Goal: Task Accomplishment & Management: Manage account settings

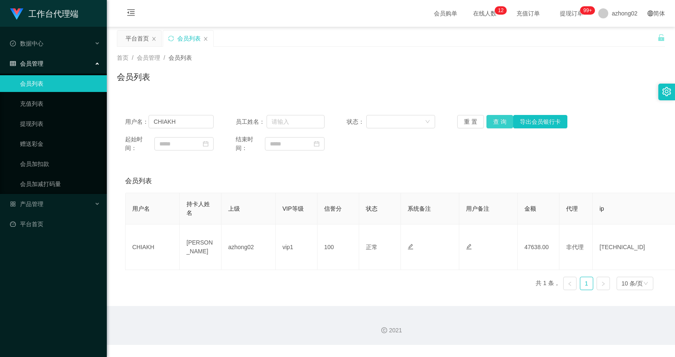
click at [494, 120] on button "查 询" at bounding box center [500, 121] width 27 height 13
click at [193, 117] on input "CHIAKH" at bounding box center [181, 121] width 65 height 13
click at [50, 123] on link "提现列表" at bounding box center [60, 123] width 80 height 17
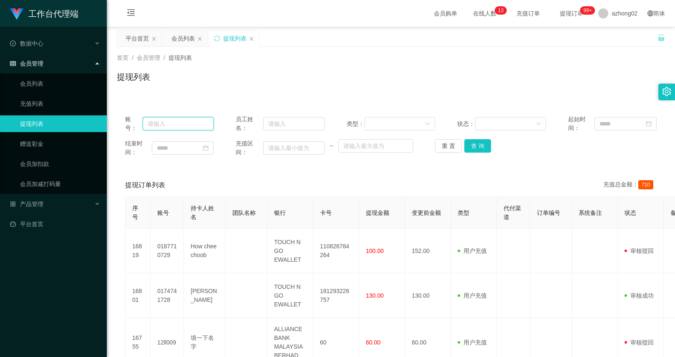
click at [193, 122] on input "text" at bounding box center [178, 123] width 71 height 13
paste input "CHIAKH"
type input "CHIAKH"
click at [488, 141] on button "查 询" at bounding box center [478, 145] width 27 height 13
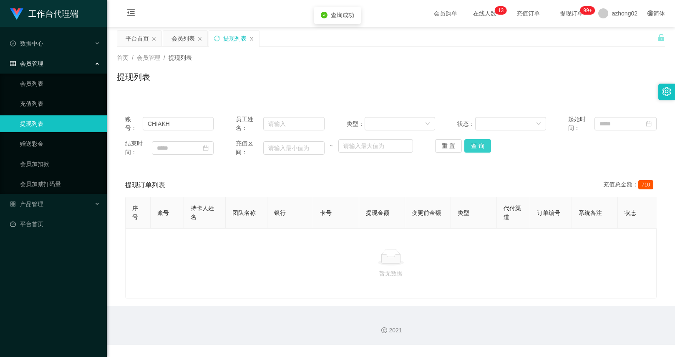
click at [480, 143] on button "查 询" at bounding box center [478, 145] width 27 height 13
click at [480, 143] on div "重 置 查 询" at bounding box center [479, 145] width 89 height 13
click at [470, 146] on button "查 询" at bounding box center [478, 145] width 27 height 13
click at [470, 146] on div "重 置 查 询" at bounding box center [479, 145] width 89 height 13
click at [470, 146] on button "查 询" at bounding box center [478, 145] width 27 height 13
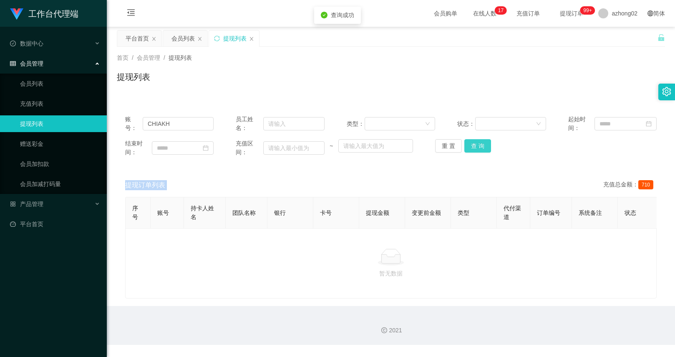
click at [470, 146] on div "重 置 查 询" at bounding box center [479, 145] width 89 height 13
click at [470, 146] on button "查 询" at bounding box center [478, 145] width 27 height 13
click at [470, 146] on div "重 置 查 询" at bounding box center [479, 145] width 89 height 13
click at [470, 146] on button "查 询" at bounding box center [478, 145] width 27 height 13
click at [470, 146] on div "重 置 查 询" at bounding box center [479, 145] width 89 height 13
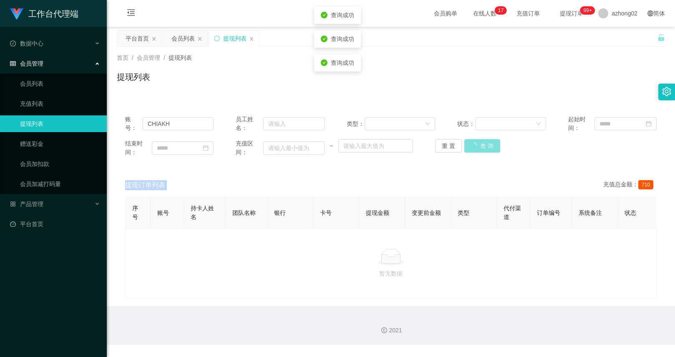
click at [470, 146] on button "查 询" at bounding box center [483, 145] width 36 height 13
click at [542, 131] on div "状态：" at bounding box center [502, 124] width 89 height 18
click at [469, 148] on button "查 询" at bounding box center [478, 145] width 27 height 13
click at [218, 36] on icon "图标: sync" at bounding box center [216, 37] width 5 height 5
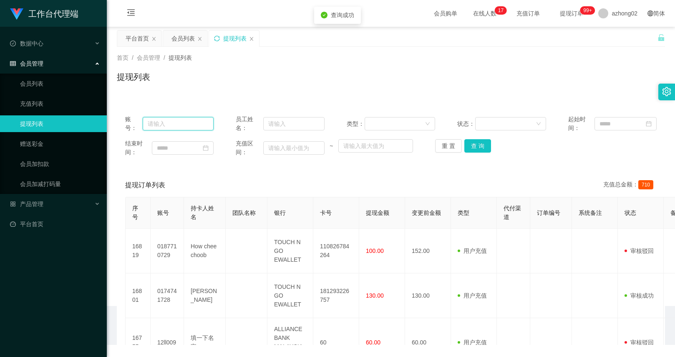
click at [185, 126] on input "text" at bounding box center [178, 123] width 71 height 13
click at [481, 145] on button "查 询" at bounding box center [478, 145] width 27 height 13
click at [207, 121] on input "text" at bounding box center [178, 123] width 71 height 13
paste input "@rydo99"
type input "@rydo99"
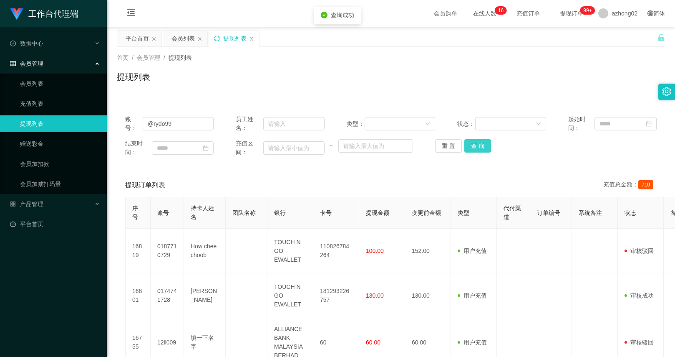
click at [478, 147] on button "查 询" at bounding box center [478, 145] width 27 height 13
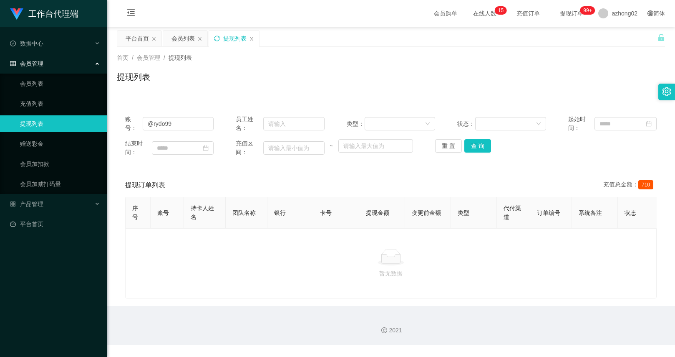
click at [543, 150] on div "结束时间： 充值区间： ~ 重 置 查 询" at bounding box center [391, 148] width 532 height 18
click at [207, 125] on input "@rydo99" at bounding box center [178, 123] width 71 height 13
paste input "CHIAKH"
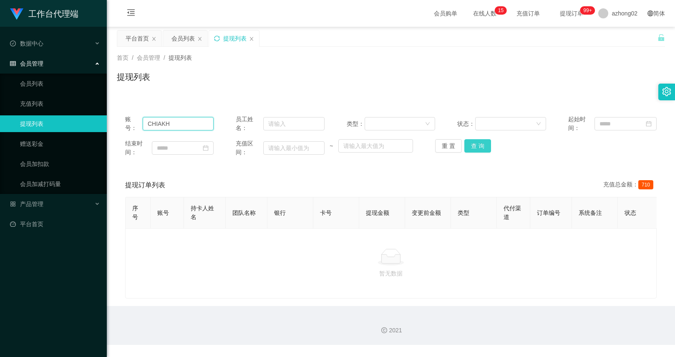
type input "CHIAKH"
click at [476, 147] on button "查 询" at bounding box center [478, 145] width 27 height 13
click at [476, 147] on div "重 置 查 询" at bounding box center [479, 145] width 89 height 13
click at [478, 140] on button "查 询" at bounding box center [478, 145] width 27 height 13
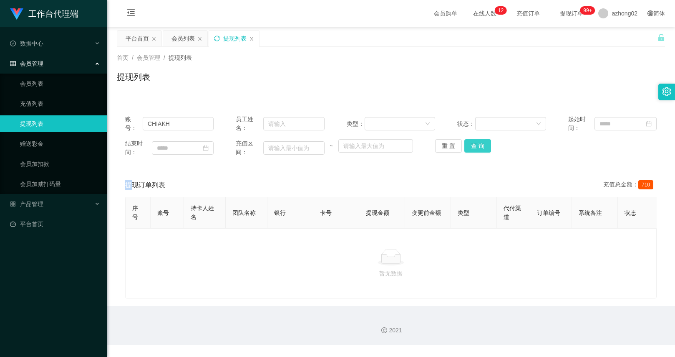
click at [478, 140] on div "重 置 查 询" at bounding box center [479, 145] width 89 height 13
click at [478, 140] on button "查 询" at bounding box center [478, 145] width 27 height 13
click at [478, 140] on div "重 置 查 询" at bounding box center [479, 145] width 89 height 13
click at [478, 140] on button "查 询" at bounding box center [478, 145] width 27 height 13
click at [478, 140] on div "重 置 查 询" at bounding box center [479, 145] width 89 height 13
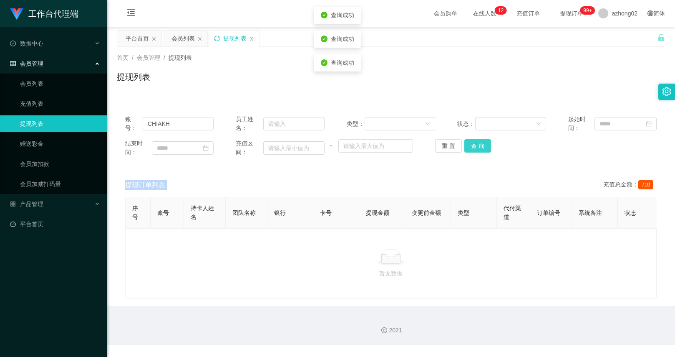
click at [478, 140] on button "查 询" at bounding box center [478, 145] width 27 height 13
click at [478, 140] on div "重 置 查 询" at bounding box center [479, 145] width 89 height 13
click at [478, 140] on button "查 询" at bounding box center [478, 145] width 27 height 13
click at [478, 140] on div "重 置 查 询" at bounding box center [479, 145] width 89 height 13
click at [478, 140] on button "查 询" at bounding box center [478, 145] width 27 height 13
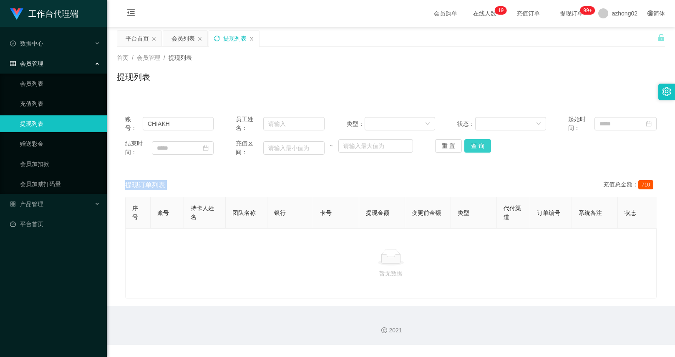
click at [477, 146] on button "查 询" at bounding box center [478, 145] width 27 height 13
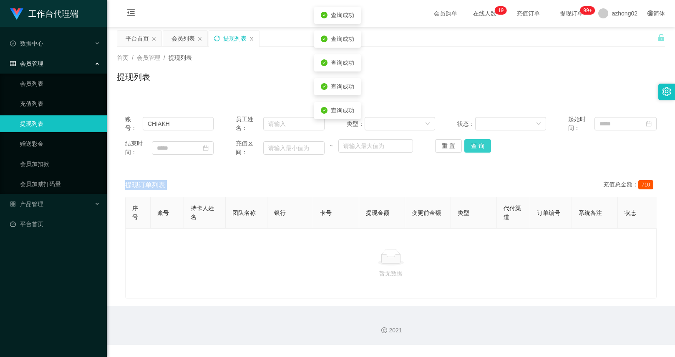
click at [477, 146] on button "查 询" at bounding box center [478, 145] width 27 height 13
click at [477, 146] on div "重 置 查 询" at bounding box center [479, 145] width 89 height 13
click at [477, 146] on button "查 询" at bounding box center [483, 145] width 36 height 13
click at [477, 146] on div "重 置 查 询" at bounding box center [479, 145] width 89 height 13
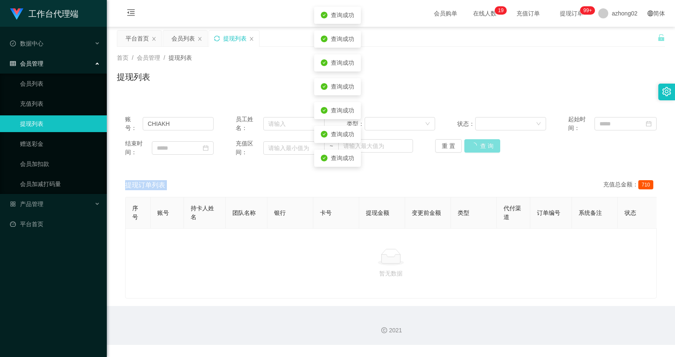
click at [477, 146] on button "查 询" at bounding box center [483, 145] width 36 height 13
click at [477, 146] on div "重 置 查 询" at bounding box center [479, 145] width 89 height 13
click at [477, 146] on button "查 询" at bounding box center [483, 145] width 36 height 13
click at [477, 146] on div "重 置 查 询" at bounding box center [479, 145] width 89 height 13
click at [477, 146] on button "查 询" at bounding box center [483, 145] width 36 height 13
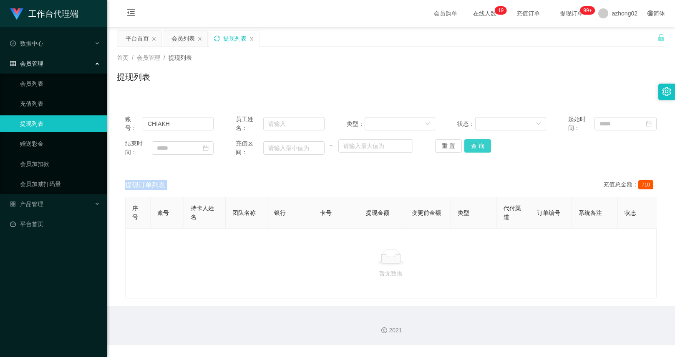
click at [481, 142] on button "查 询" at bounding box center [478, 145] width 27 height 13
click at [481, 142] on div "重 置 查 询" at bounding box center [479, 145] width 89 height 13
click at [481, 142] on button "查 询" at bounding box center [478, 145] width 27 height 13
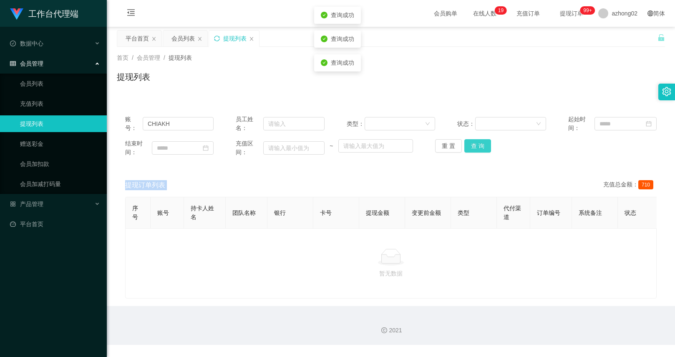
click at [481, 142] on div "重 置 查 询" at bounding box center [479, 145] width 89 height 13
click at [481, 142] on button "查 询" at bounding box center [478, 145] width 27 height 13
click at [481, 142] on div "重 置 查 询" at bounding box center [479, 145] width 89 height 13
click at [481, 142] on button "查 询" at bounding box center [478, 145] width 27 height 13
click at [196, 121] on input "CHIAKH" at bounding box center [178, 123] width 71 height 13
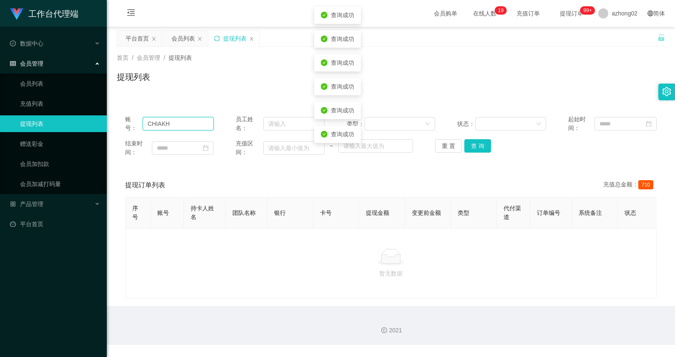
click at [196, 121] on input "CHIAKH" at bounding box center [178, 123] width 71 height 13
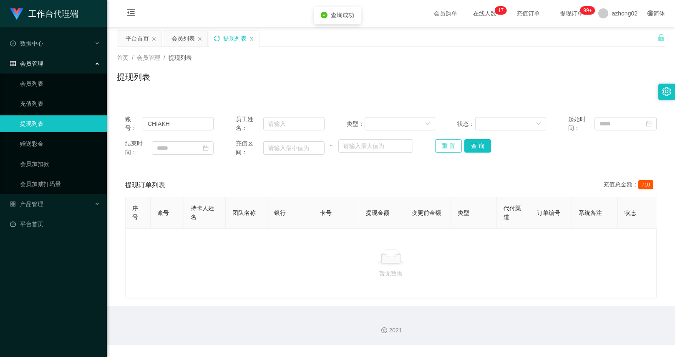
click at [448, 149] on button "重 置" at bounding box center [448, 145] width 27 height 13
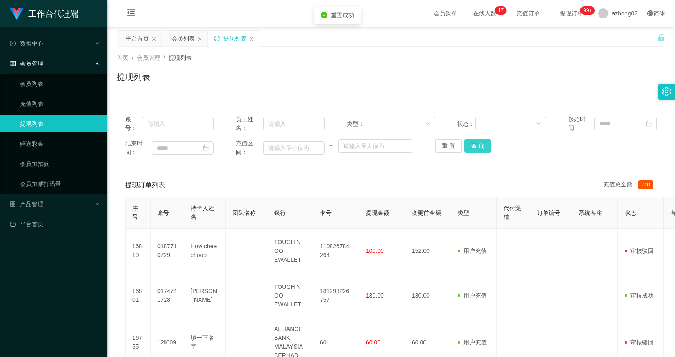
click at [478, 152] on button "查 询" at bounding box center [478, 145] width 27 height 13
click at [187, 128] on input "text" at bounding box center [178, 123] width 71 height 13
paste input "CHIAKH"
type input "CHIAKH"
click at [480, 147] on button "查 询" at bounding box center [478, 145] width 27 height 13
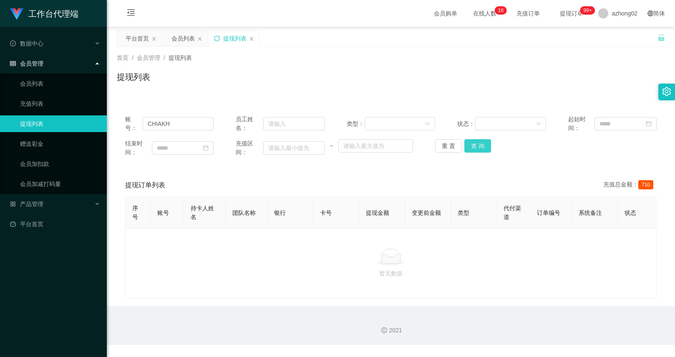
click at [484, 144] on button "查 询" at bounding box center [478, 145] width 27 height 13
click at [484, 144] on div "重 置 查 询" at bounding box center [479, 145] width 89 height 13
click at [484, 144] on button "查 询" at bounding box center [478, 145] width 27 height 13
click at [484, 144] on div "重 置 查 询" at bounding box center [479, 145] width 89 height 13
click at [484, 144] on button "查 询" at bounding box center [478, 145] width 27 height 13
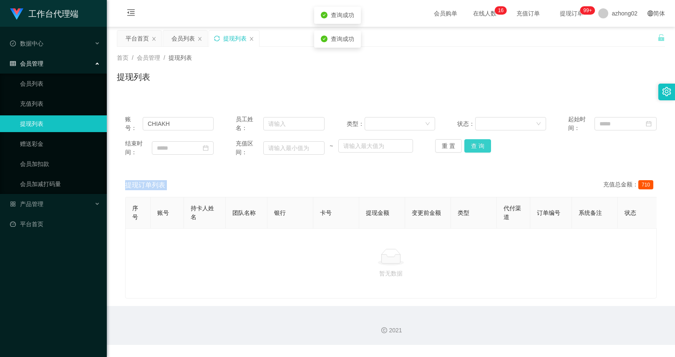
click at [484, 144] on div "重 置 查 询" at bounding box center [479, 145] width 89 height 13
click at [484, 144] on button "查 询" at bounding box center [478, 145] width 27 height 13
click at [484, 144] on div "重 置 查 询" at bounding box center [479, 145] width 89 height 13
click at [177, 119] on input "CHIAKH" at bounding box center [178, 123] width 71 height 13
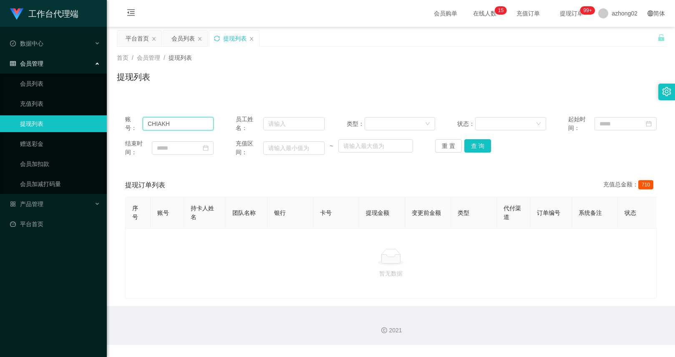
click at [177, 119] on input "CHIAKH" at bounding box center [178, 123] width 71 height 13
click at [483, 148] on button "查 询" at bounding box center [478, 145] width 27 height 13
click at [483, 148] on div "重 置 查 询" at bounding box center [479, 145] width 89 height 13
click at [483, 148] on button "查 询" at bounding box center [478, 145] width 27 height 13
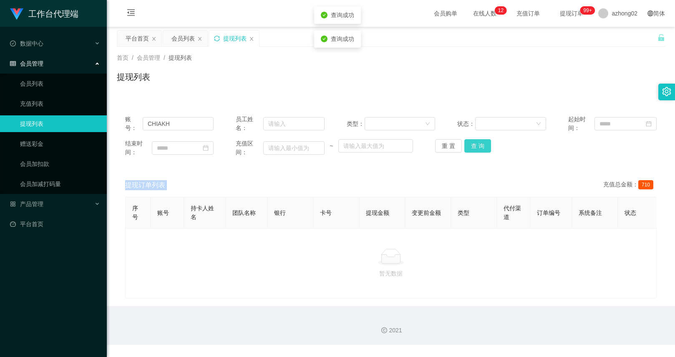
click at [483, 148] on div "重 置 查 询" at bounding box center [479, 145] width 89 height 13
click at [477, 147] on button "查 询" at bounding box center [478, 145] width 27 height 13
click at [477, 147] on div "重 置 查 询" at bounding box center [479, 145] width 89 height 13
click at [477, 147] on button "查 询" at bounding box center [478, 145] width 27 height 13
click at [477, 147] on div "重 置 查 询" at bounding box center [479, 145] width 89 height 13
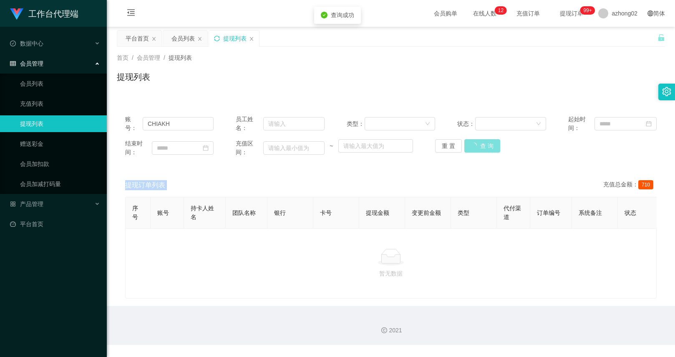
click at [477, 147] on button "查 询" at bounding box center [483, 145] width 36 height 13
click at [477, 147] on button "查 询" at bounding box center [478, 145] width 27 height 13
click at [351, 170] on div "账号： CHIAKH 员工姓名： 类型： 状态： 起始时间： 结束时间： 充值区间： ~ 重 置 查 询 提现订单列表 充值总金额： 710 序号 账号 持卡…" at bounding box center [391, 202] width 549 height 192
click at [471, 142] on button "查 询" at bounding box center [478, 145] width 27 height 13
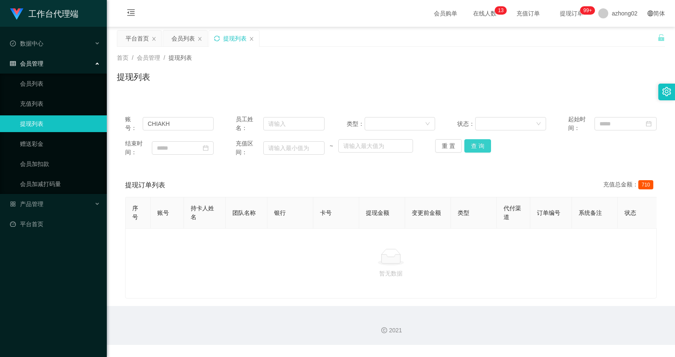
click at [467, 148] on button "查 询" at bounding box center [478, 145] width 27 height 13
click at [467, 148] on div "重 置 查 询" at bounding box center [479, 145] width 89 height 13
click at [467, 148] on button "查 询" at bounding box center [478, 145] width 27 height 13
click at [467, 148] on div "重 置 查 询" at bounding box center [479, 145] width 89 height 13
click at [467, 148] on button "查 询" at bounding box center [478, 145] width 27 height 13
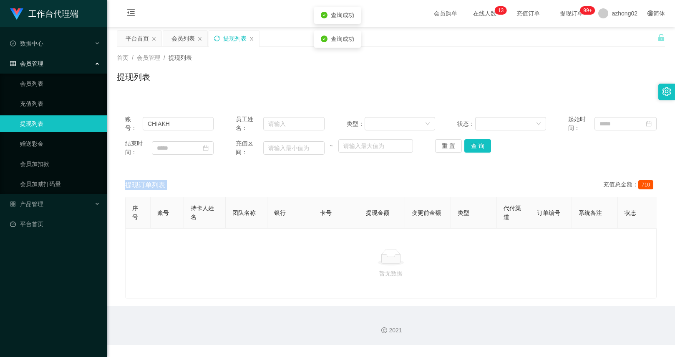
click at [467, 148] on div "重 置 查 询" at bounding box center [479, 145] width 89 height 13
click at [467, 148] on button "查 询" at bounding box center [478, 145] width 27 height 13
click at [467, 148] on div "重 置 查 询" at bounding box center [479, 145] width 89 height 13
click at [467, 148] on button "查 询" at bounding box center [478, 145] width 27 height 13
click at [467, 148] on div "重 置 查 询" at bounding box center [479, 145] width 89 height 13
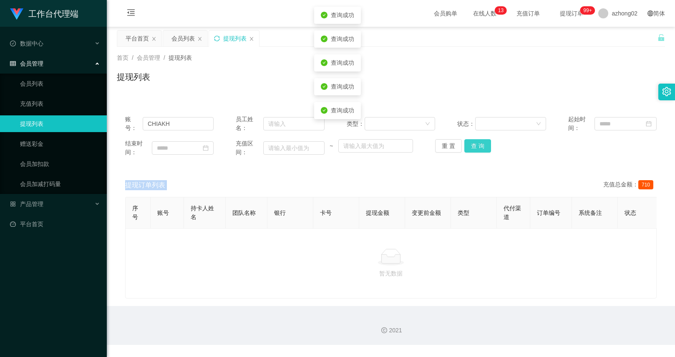
click at [467, 148] on button "查 询" at bounding box center [478, 145] width 27 height 13
click at [467, 148] on div "重 置 查 询" at bounding box center [479, 145] width 89 height 13
click at [467, 148] on button "查 询" at bounding box center [478, 145] width 27 height 13
click at [467, 148] on div "重 置 查 询" at bounding box center [479, 145] width 89 height 13
click at [467, 148] on button "查 询" at bounding box center [478, 145] width 27 height 13
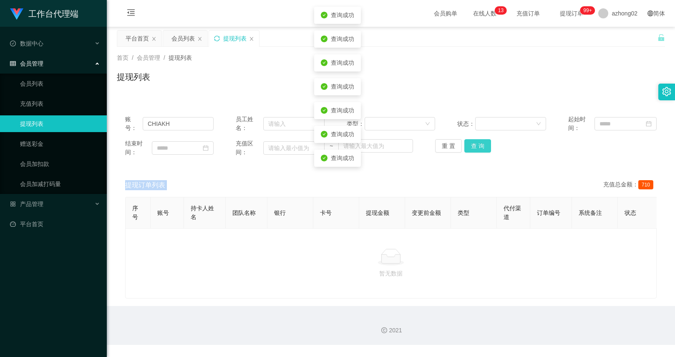
click at [467, 148] on div "重 置 查 询" at bounding box center [479, 145] width 89 height 13
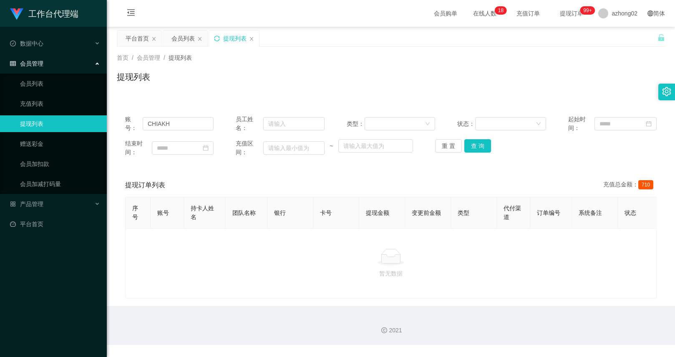
click at [486, 138] on div "账号： CHIAKH 员工姓名： 类型： 状态： 起始时间： 结束时间： 充值区间： ~ 重 置 查 询" at bounding box center [391, 135] width 549 height 58
click at [482, 147] on button "查 询" at bounding box center [478, 145] width 27 height 13
click at [482, 147] on button "查 询" at bounding box center [483, 145] width 36 height 13
click at [482, 147] on div "重 置 查 询" at bounding box center [479, 145] width 89 height 13
click at [482, 147] on button "查 询" at bounding box center [478, 145] width 27 height 13
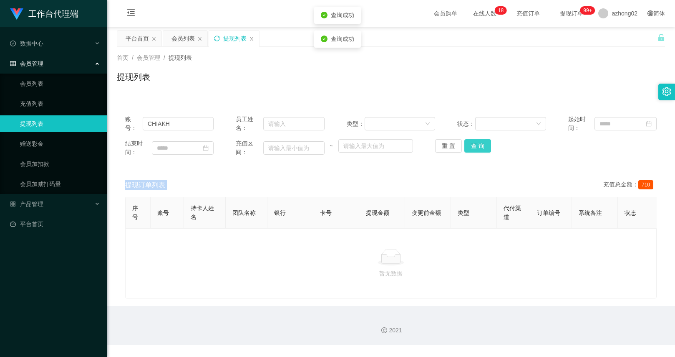
click at [482, 147] on div "重 置 查 询" at bounding box center [479, 145] width 89 height 13
click at [482, 147] on button "查 询" at bounding box center [478, 145] width 27 height 13
click at [482, 147] on div "重 置 查 询" at bounding box center [479, 145] width 89 height 13
click at [482, 147] on button "查 询" at bounding box center [478, 145] width 27 height 13
click at [492, 173] on div "提现订单列表 充值总金额： 710" at bounding box center [391, 184] width 532 height 23
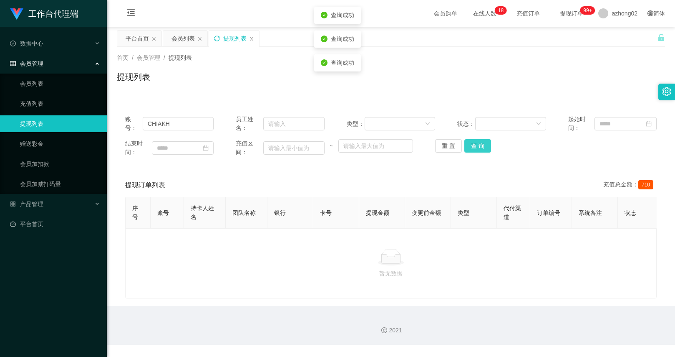
click at [476, 147] on button "查 询" at bounding box center [478, 145] width 27 height 13
click at [476, 147] on div "重 置 查 询" at bounding box center [479, 145] width 89 height 13
click at [169, 125] on input "CHIAKH" at bounding box center [178, 123] width 71 height 13
click at [453, 148] on button "重 置" at bounding box center [448, 145] width 27 height 13
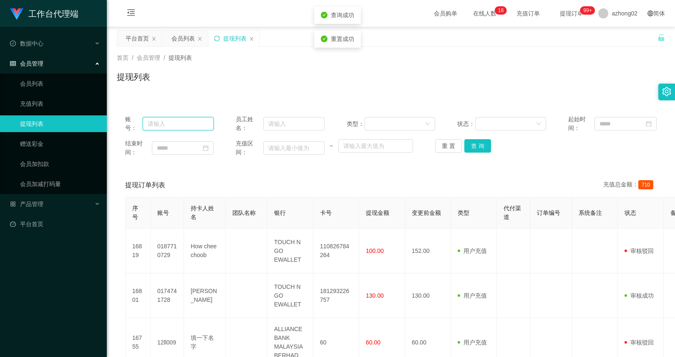
click at [200, 123] on input "text" at bounding box center [178, 123] width 71 height 13
paste input "CHIAKH"
type input "CHIAKH"
click at [481, 148] on button "查 询" at bounding box center [478, 145] width 27 height 13
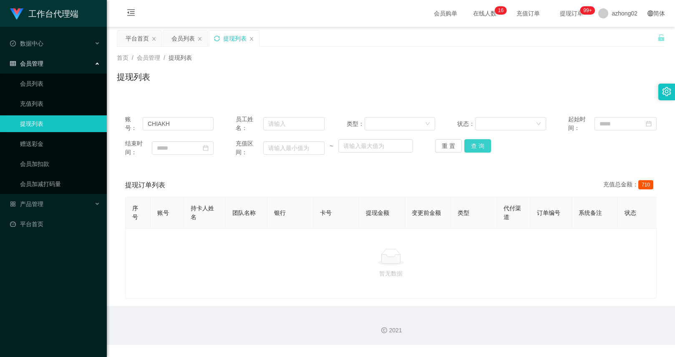
click at [478, 148] on button "查 询" at bounding box center [478, 145] width 27 height 13
click at [478, 148] on button "查 询" at bounding box center [483, 145] width 36 height 13
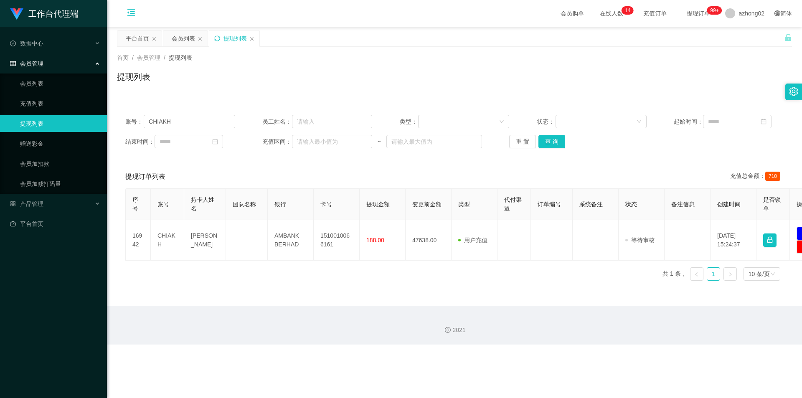
click at [124, 10] on icon "图标: menu-fold" at bounding box center [131, 13] width 28 height 27
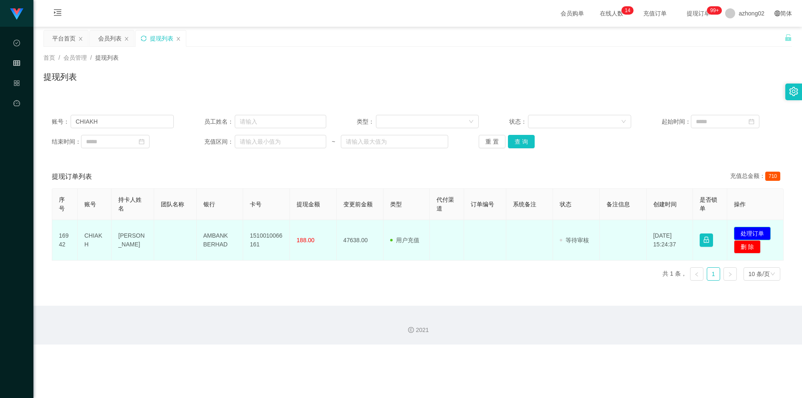
click at [675, 235] on button "处理订单" at bounding box center [751, 233] width 37 height 13
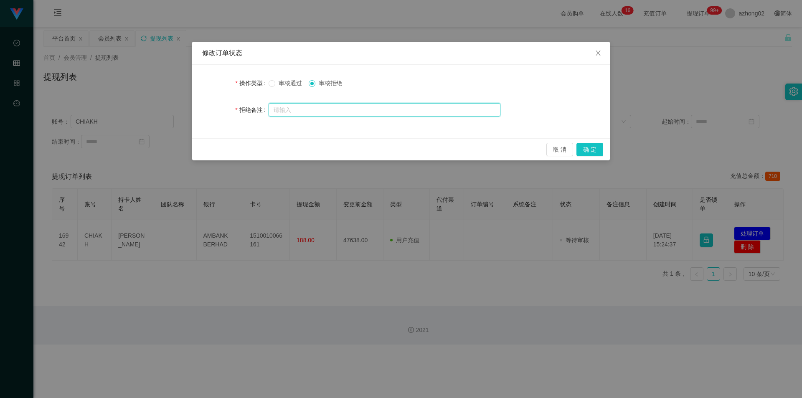
click at [346, 114] on input "text" at bounding box center [384, 109] width 232 height 13
paste input "您的提款未按规定顺序提交。根据监管要求，必须立即对冲。请在收到此通知后的24小时内完成指定的对冲操作，以免账户被冻结。对冲金额为您账户余额的50%（RM238…"
type input "您的提款未按规定顺序提交。根据监管要求，必须立即对冲。请在收到此通知后的24小时内完成指定的对冲操作，以免账户被冻结。对冲金额为您账户余额的50%（RM238…"
click at [289, 86] on span "审核通过" at bounding box center [290, 83] width 30 height 7
click at [331, 83] on span "审核拒绝" at bounding box center [330, 83] width 30 height 7
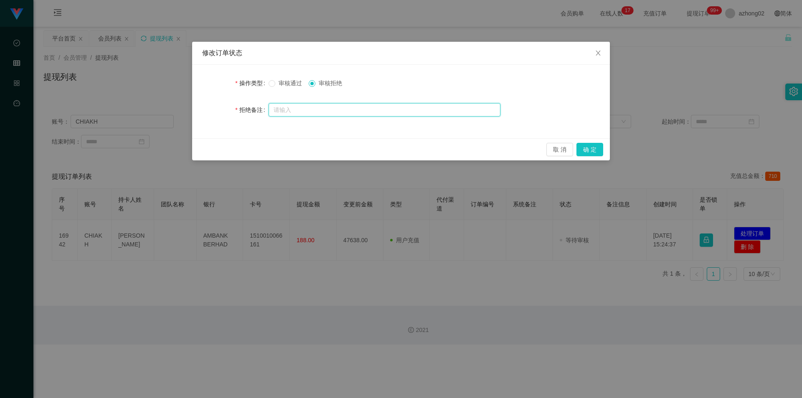
click at [333, 111] on input "text" at bounding box center [384, 109] width 232 height 13
paste input "您的提款未按规定顺序提交。根据监管要求，必须立即对冲。请在收到此通知后的24小时内完成指定的对冲操作，以免账户被冻结。对冲金额为您账户余额的50%（RM238…"
type input "您的提款未按规定顺序提交。根据监管要求，必须立即对冲。请在收到此通知后的24小时内完成指定的对冲操作，以免账户被冻结。对冲金额为您账户余额的50%（RM238…"
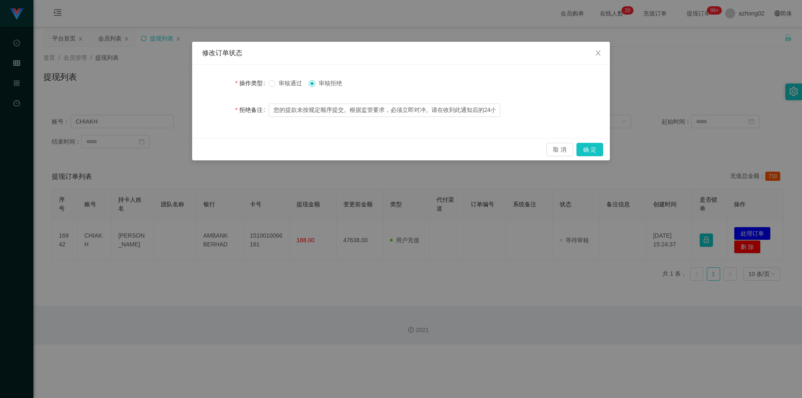
click at [652, 120] on div "修改订单状态 操作类型 审核通过 审核拒绝 拒绝备注 您的提款未按规定顺序提交。根据监管要求，必须立即对冲。请在收到此通知后的24小时内完成指定的对冲操作，以…" at bounding box center [401, 199] width 802 height 398
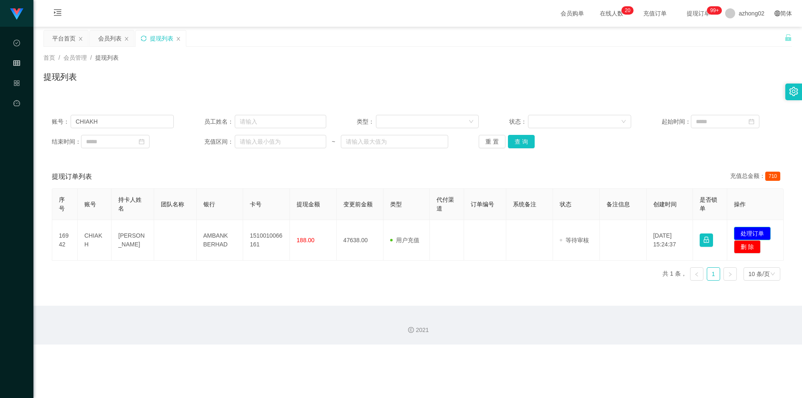
click at [675, 230] on button "处理订单" at bounding box center [751, 233] width 37 height 13
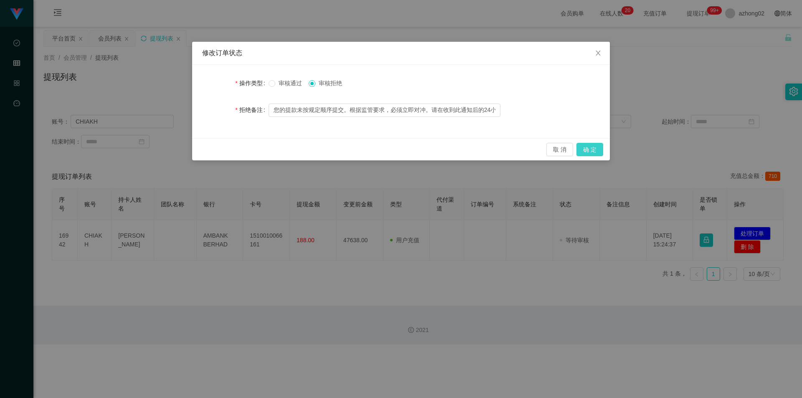
click at [582, 147] on button "确 定" at bounding box center [589, 149] width 27 height 13
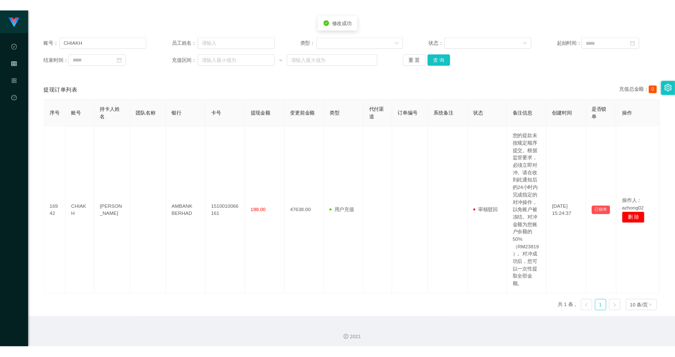
scroll to position [86, 0]
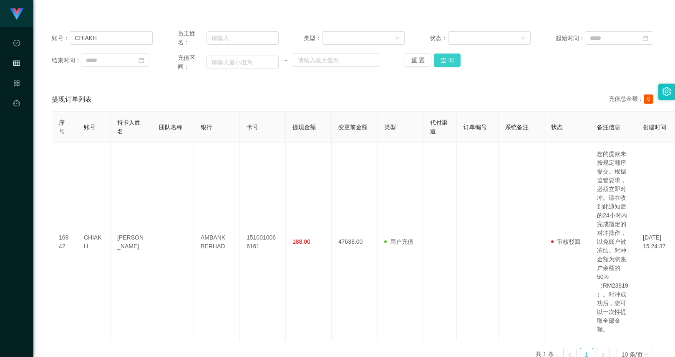
click at [450, 61] on button "查 询" at bounding box center [447, 59] width 27 height 13
click at [450, 61] on div "重 置 查 询" at bounding box center [455, 59] width 101 height 13
click at [450, 61] on button "查 询" at bounding box center [447, 59] width 27 height 13
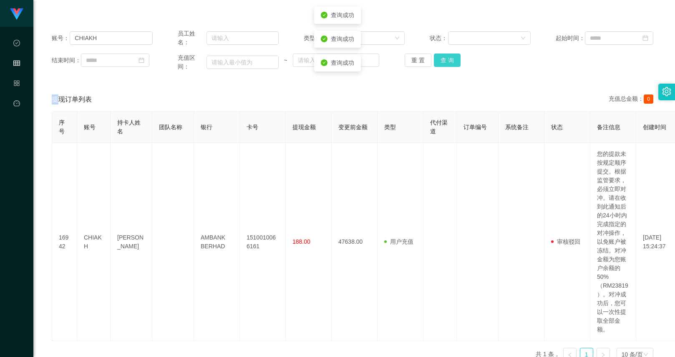
click at [450, 61] on button "查 询" at bounding box center [447, 59] width 27 height 13
click at [450, 61] on div "重 置 查 询" at bounding box center [455, 59] width 101 height 13
